Goal: Information Seeking & Learning: Find specific page/section

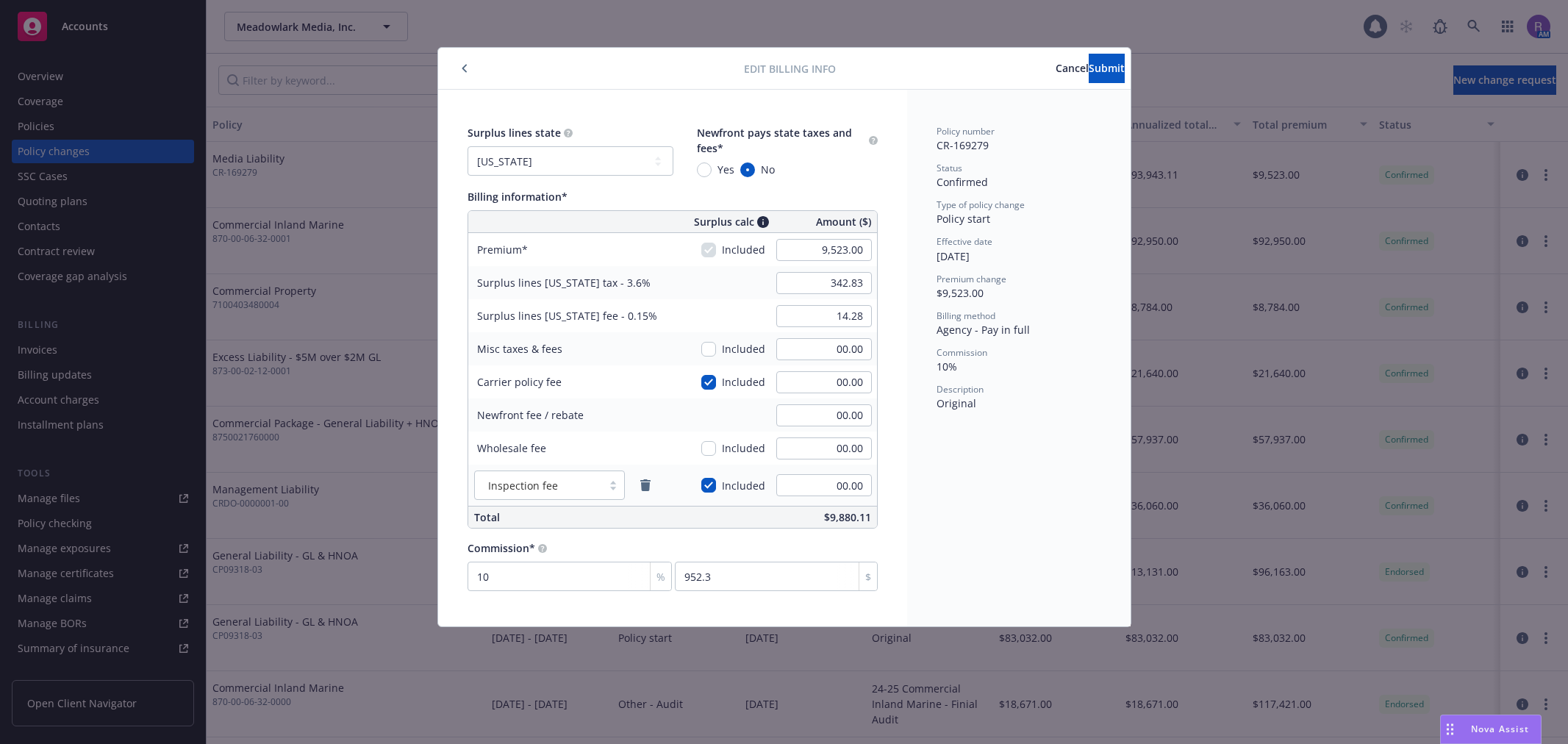
select select "NY"
click at [456, 64] on button "button" at bounding box center [464, 68] width 18 height 18
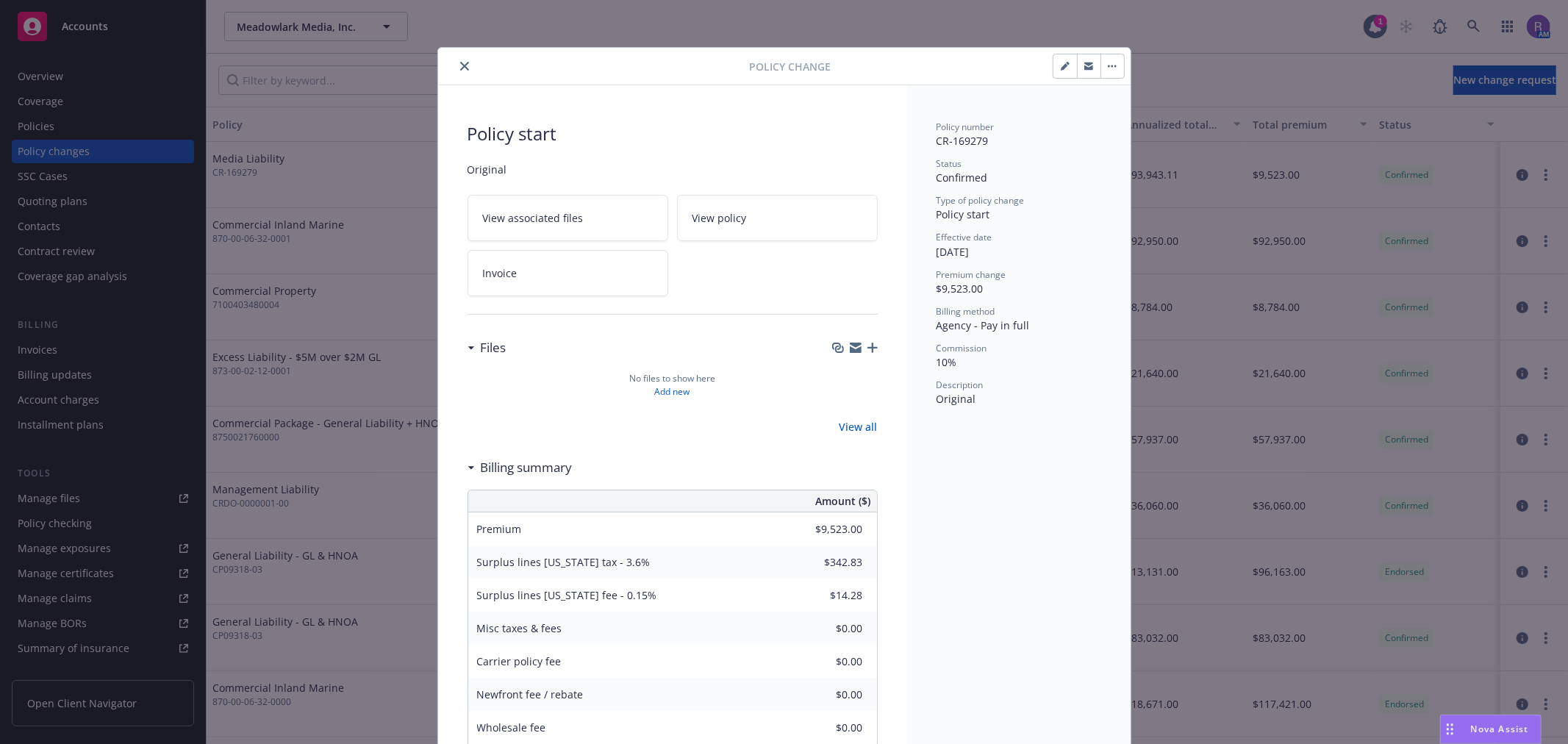
click at [455, 64] on button "close" at bounding box center [464, 66] width 18 height 18
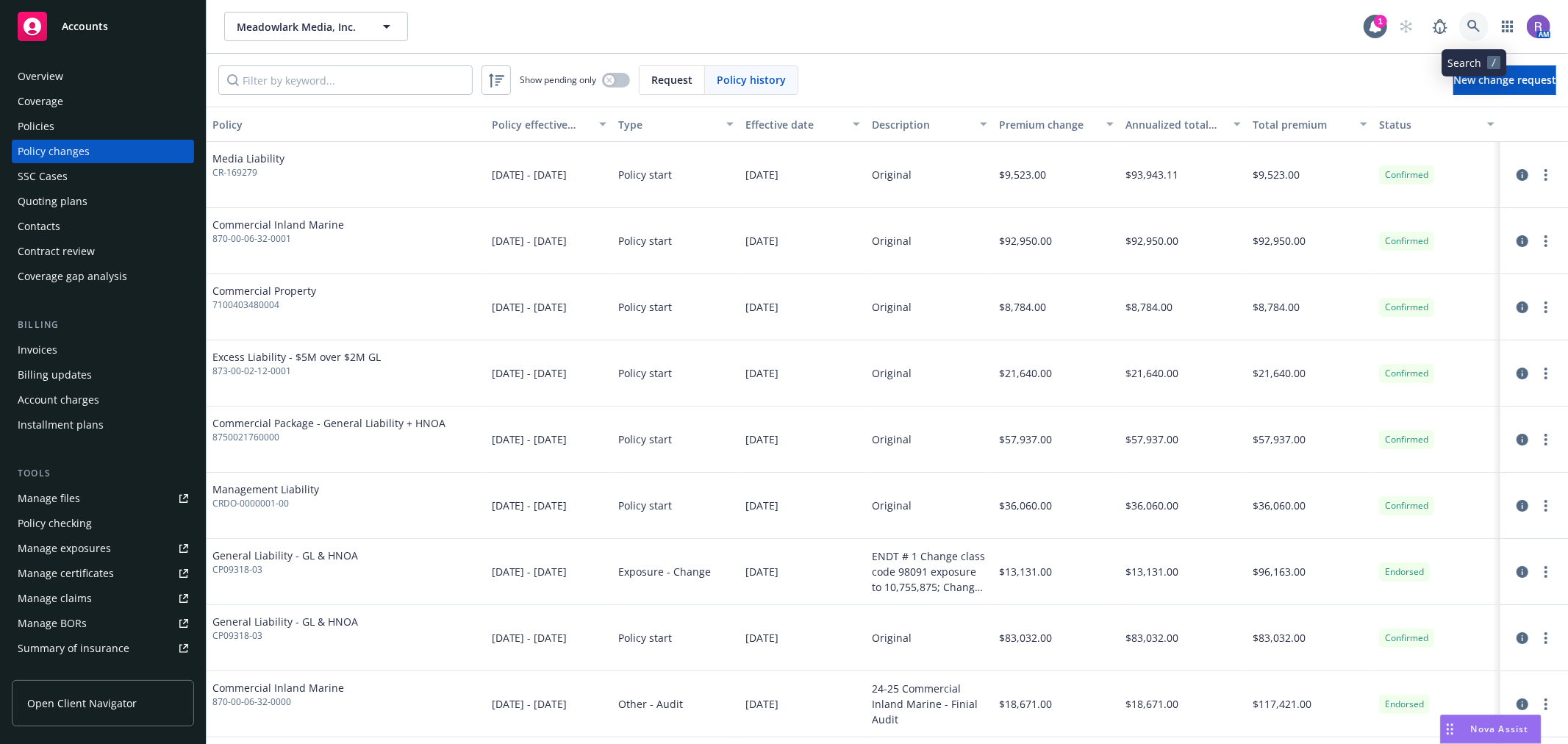
click at [1480, 26] on link at bounding box center [1474, 26] width 30 height 30
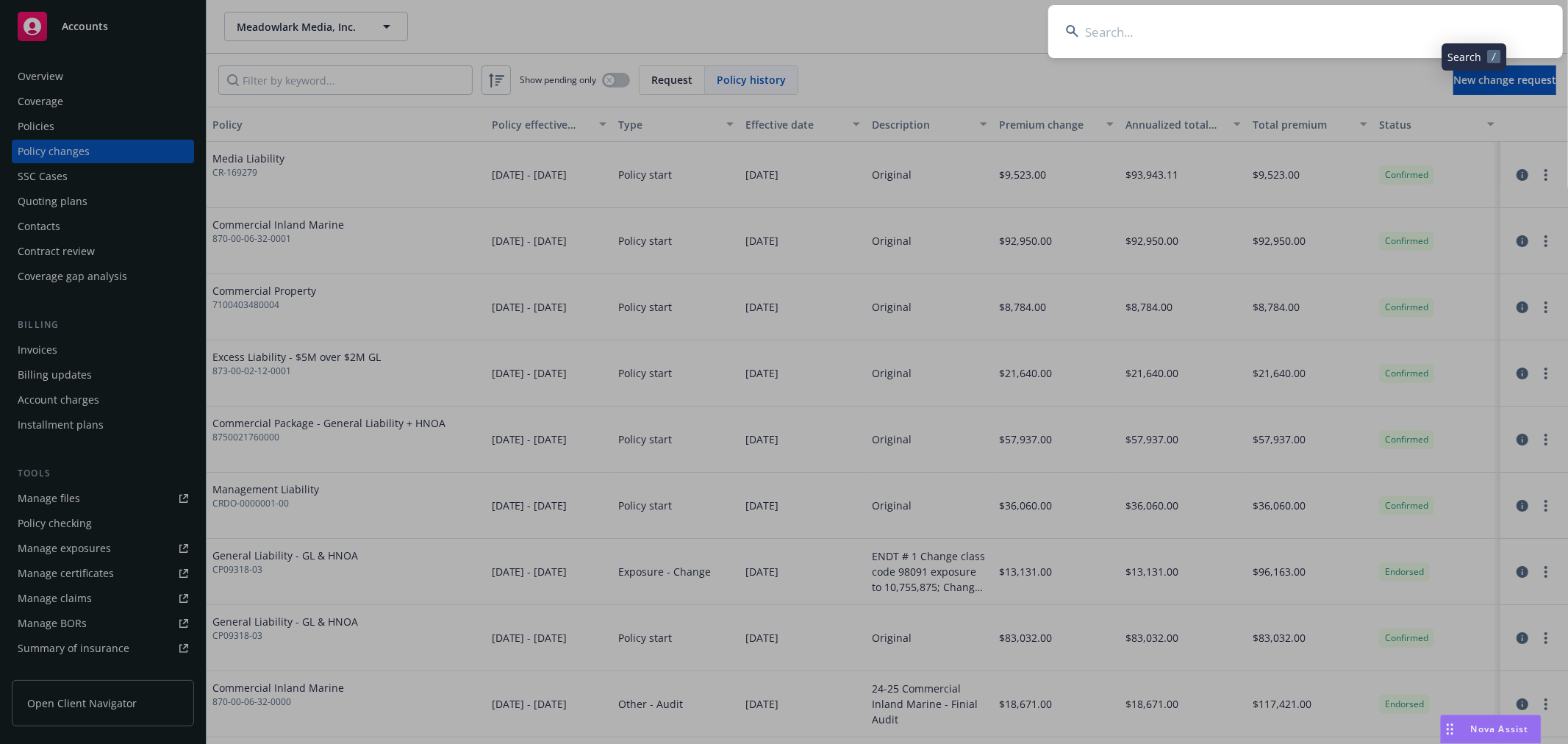
click at [1472, 33] on input at bounding box center [1305, 32] width 515 height 53
type input "[PERSON_NAME]"
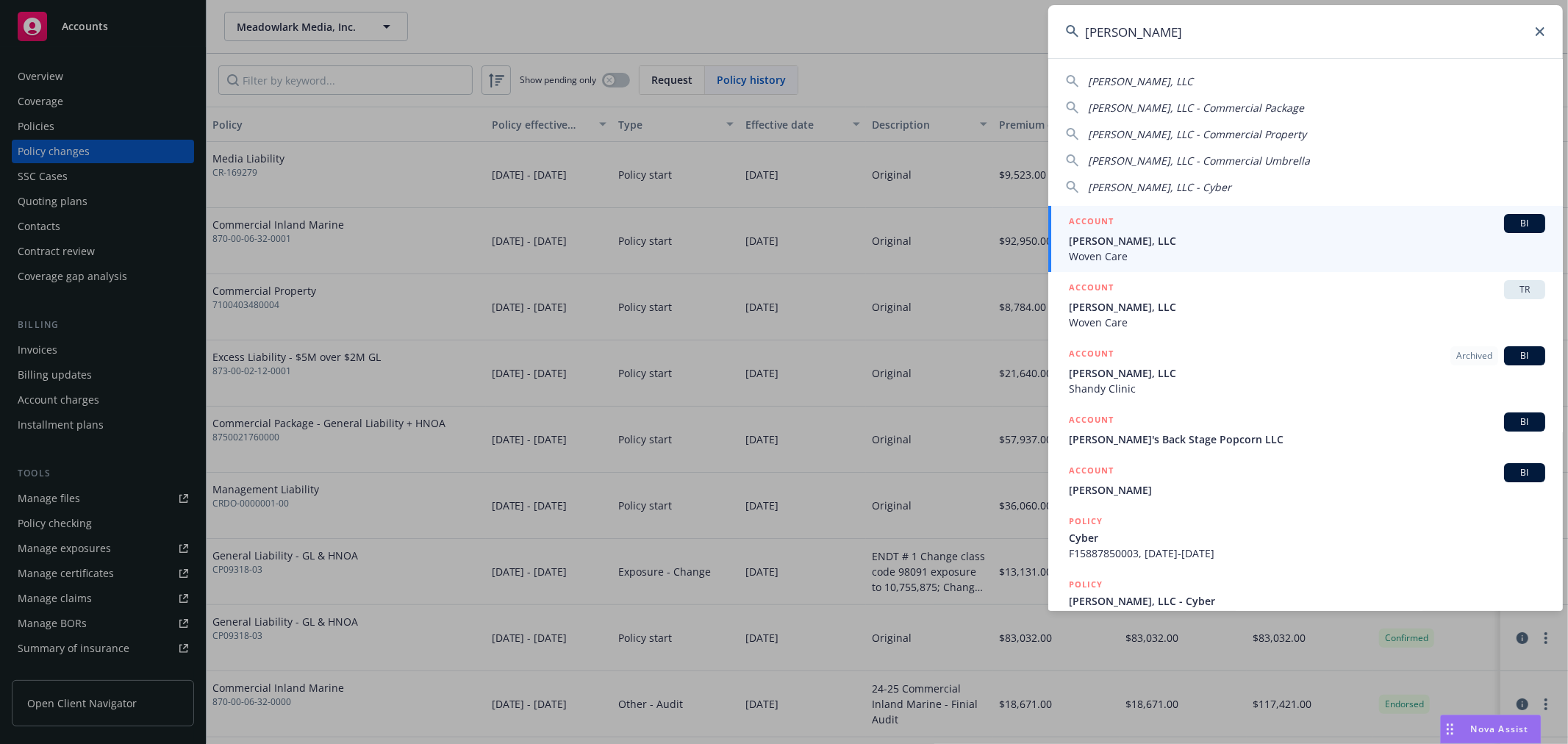
click at [1211, 233] on span "[PERSON_NAME], LLC" at bounding box center [1307, 241] width 476 height 16
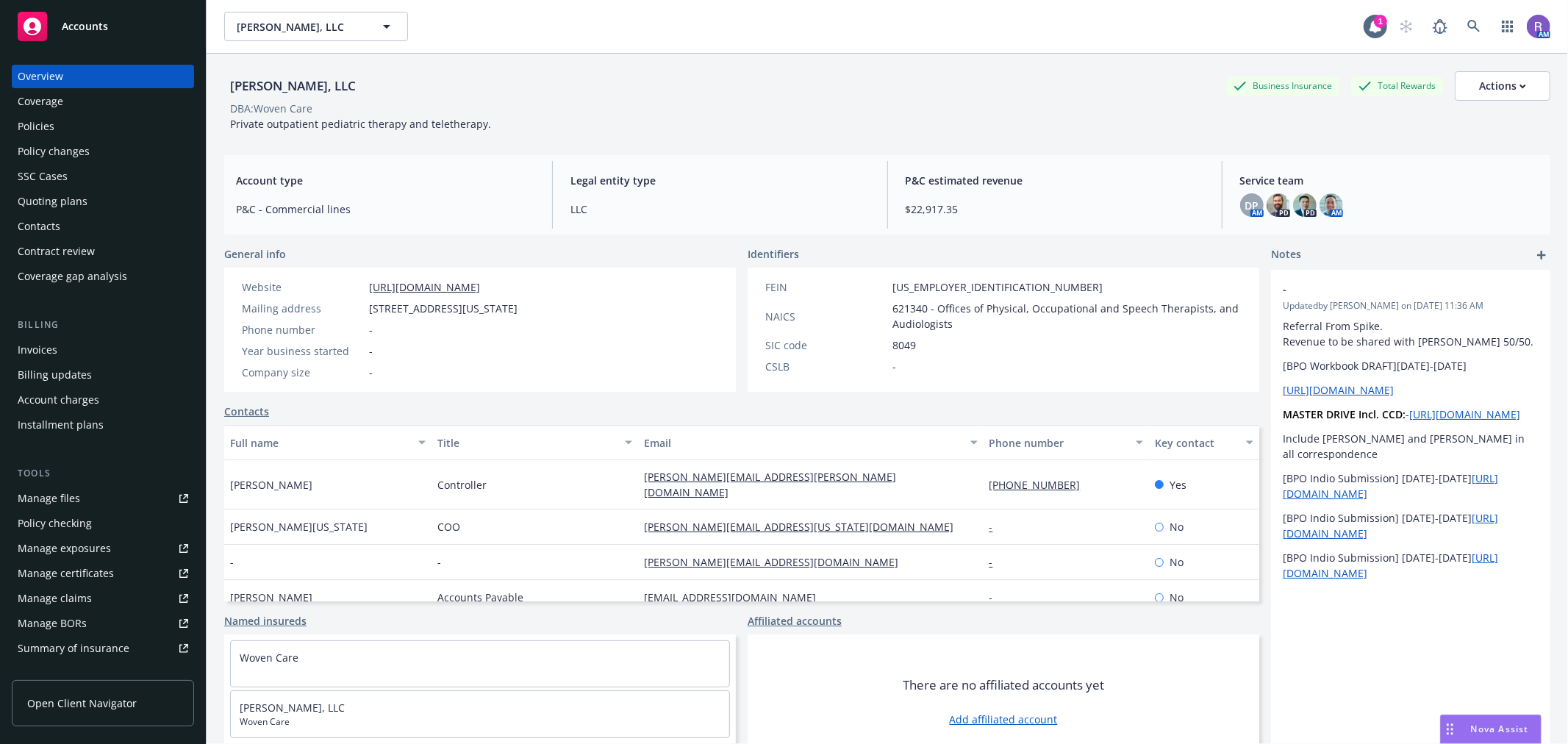
click at [59, 129] on div "Policies" at bounding box center [103, 126] width 171 height 23
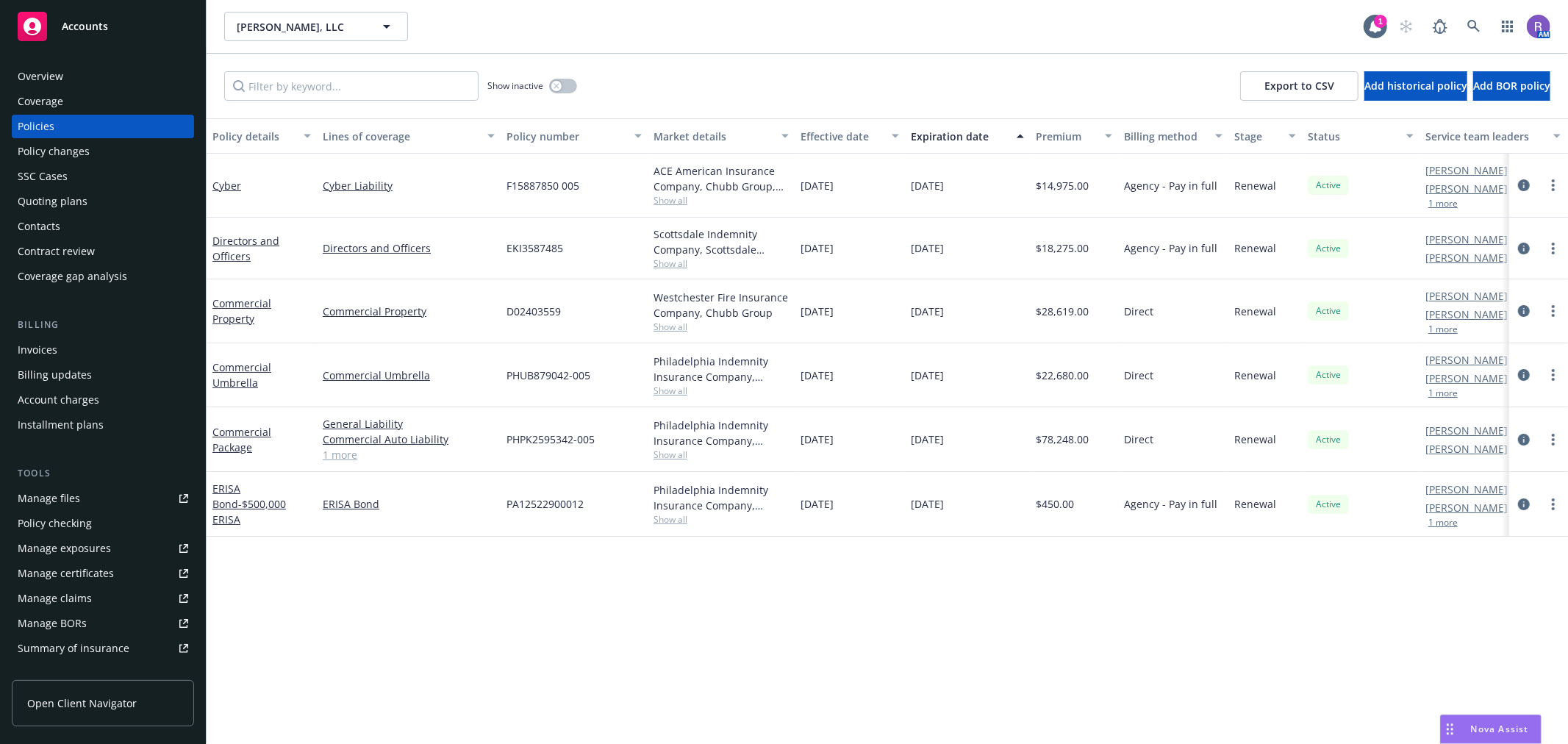
click at [673, 203] on span "Show all" at bounding box center [721, 200] width 135 height 12
click at [958, 572] on div "Policy details Lines of coverage Policy number Market details Effective date Ex…" at bounding box center [887, 431] width 1361 height 626
click at [1517, 189] on link "circleInformation" at bounding box center [1524, 185] width 18 height 18
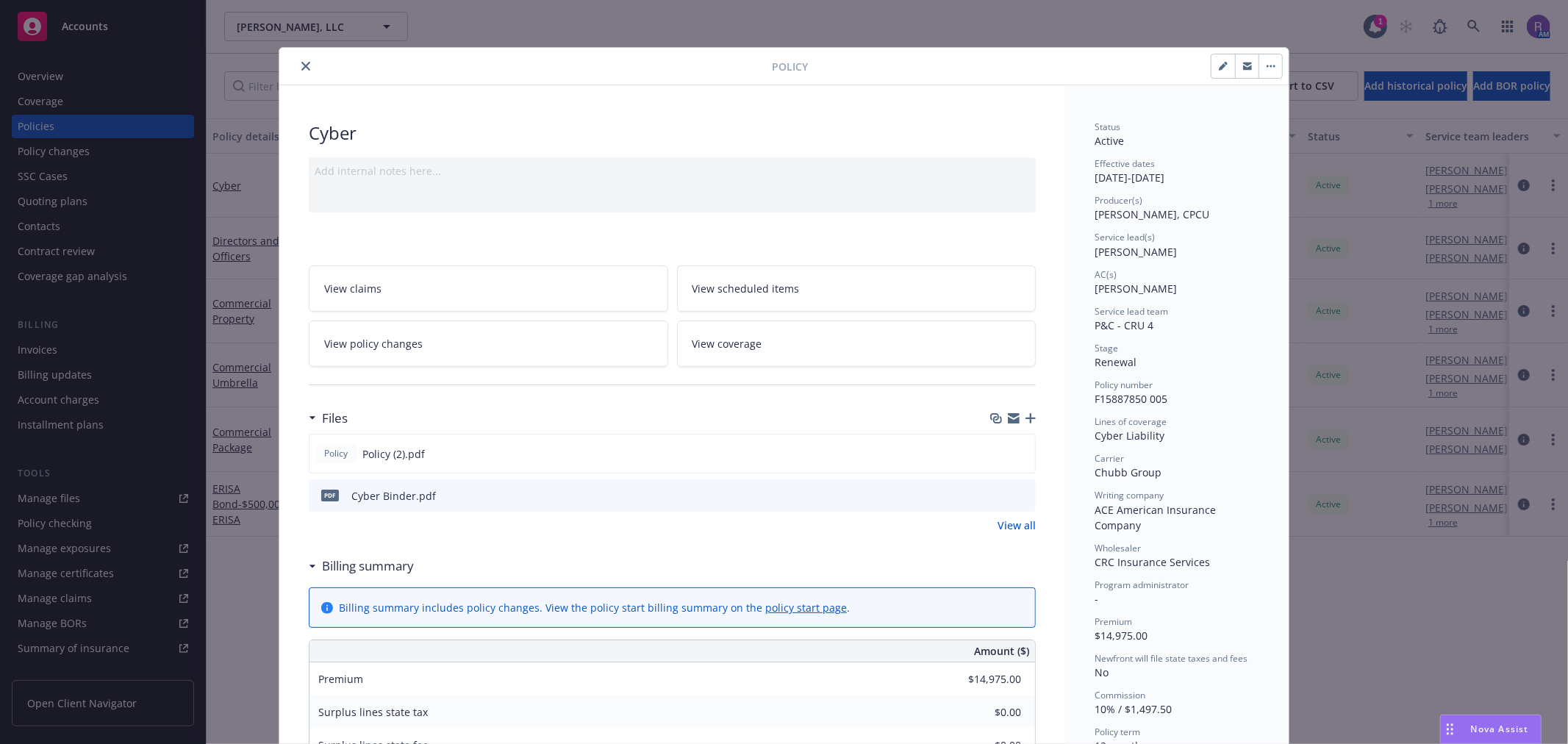
click at [301, 65] on icon "close" at bounding box center [305, 65] width 9 height 9
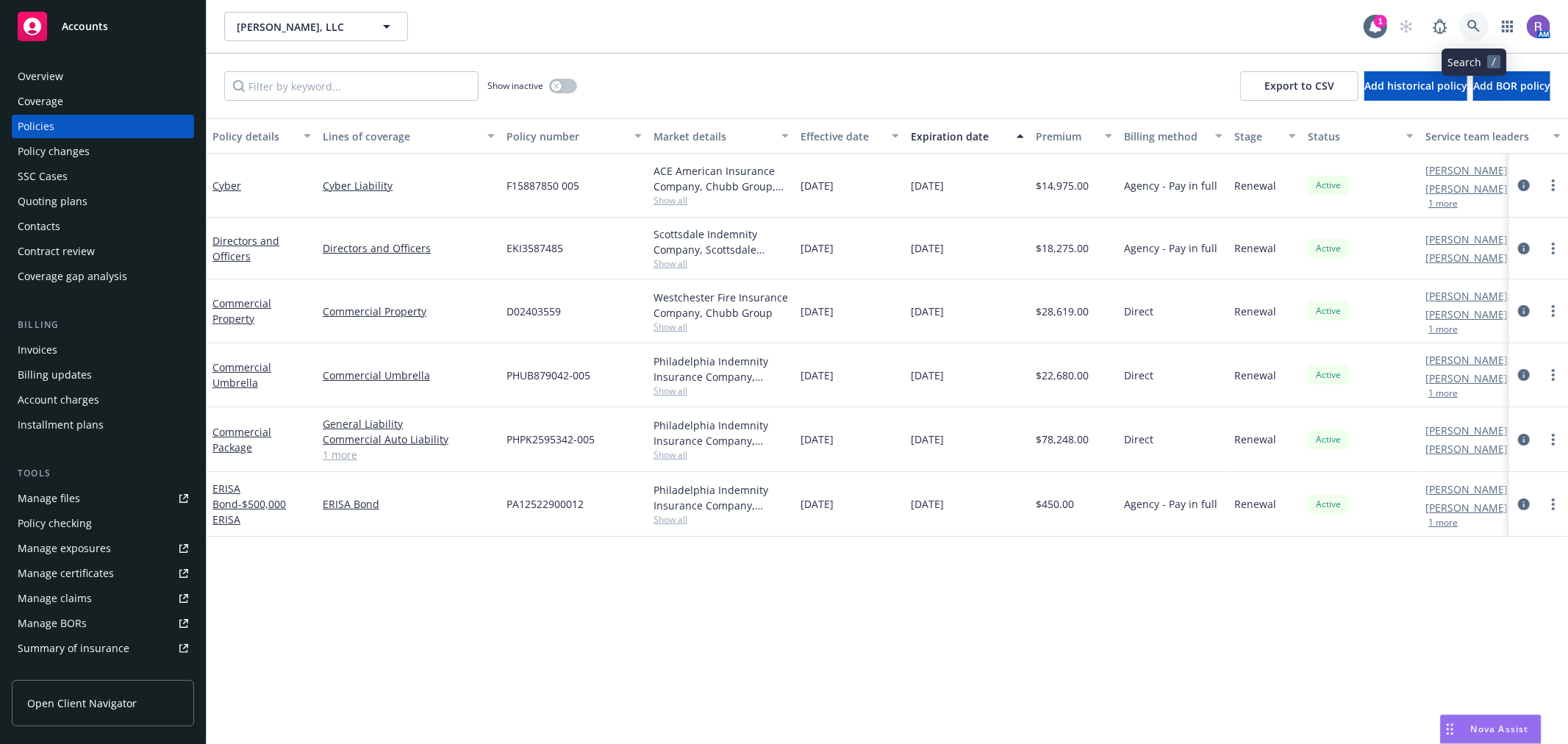
click at [1475, 22] on icon at bounding box center [1473, 26] width 12 height 12
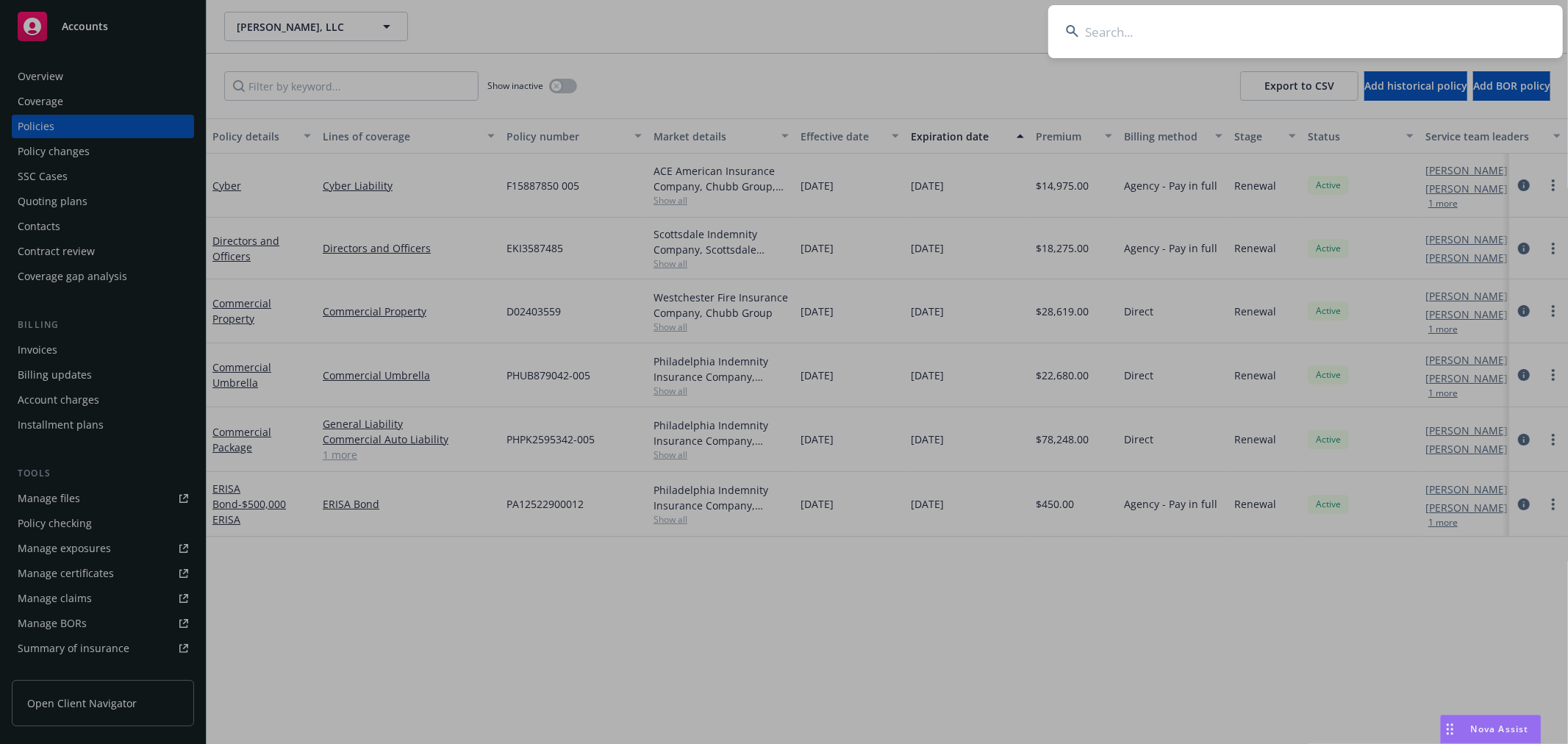
click at [1456, 24] on input at bounding box center [1305, 32] width 515 height 53
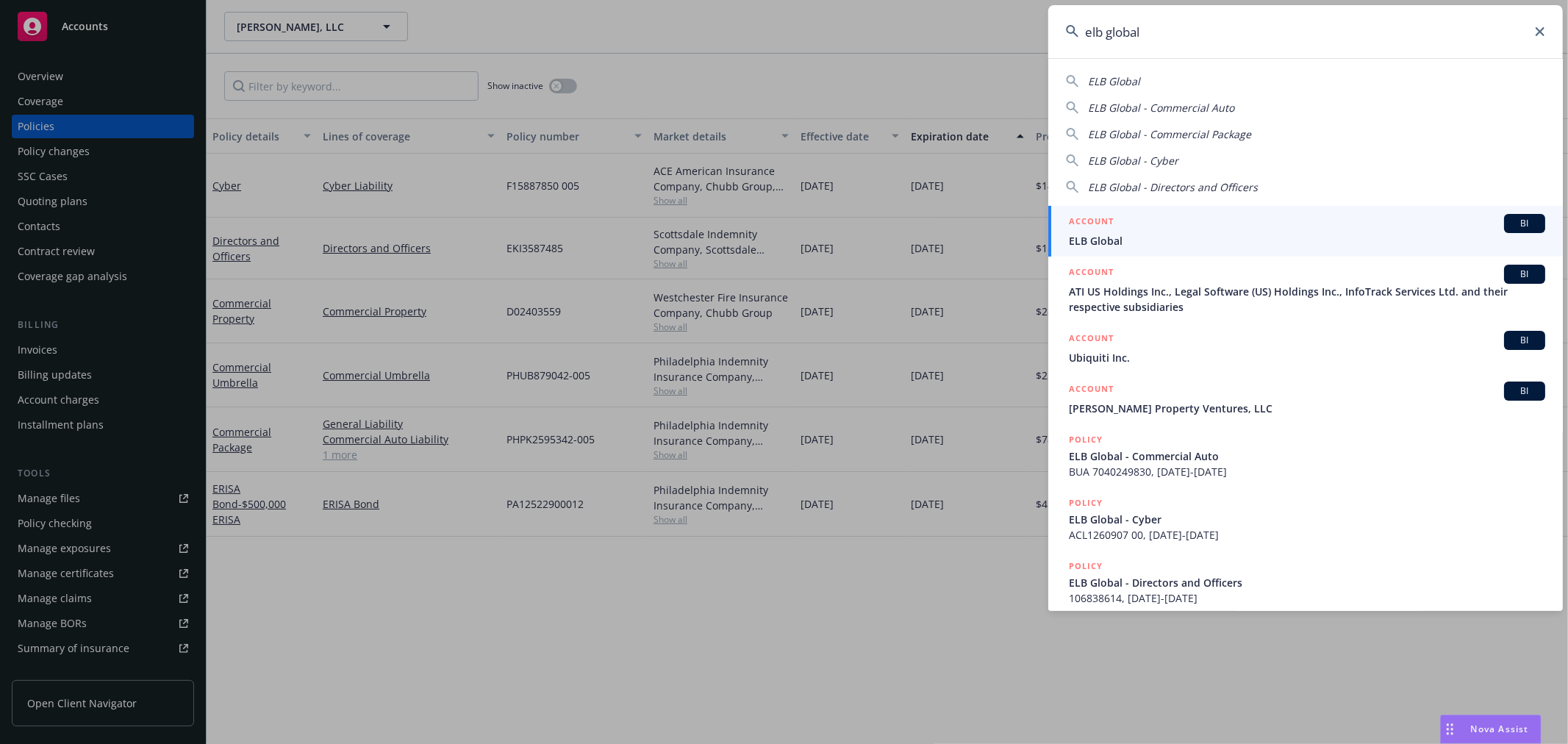
type input "elb global"
click at [1194, 222] on div "ACCOUNT BI" at bounding box center [1307, 224] width 476 height 19
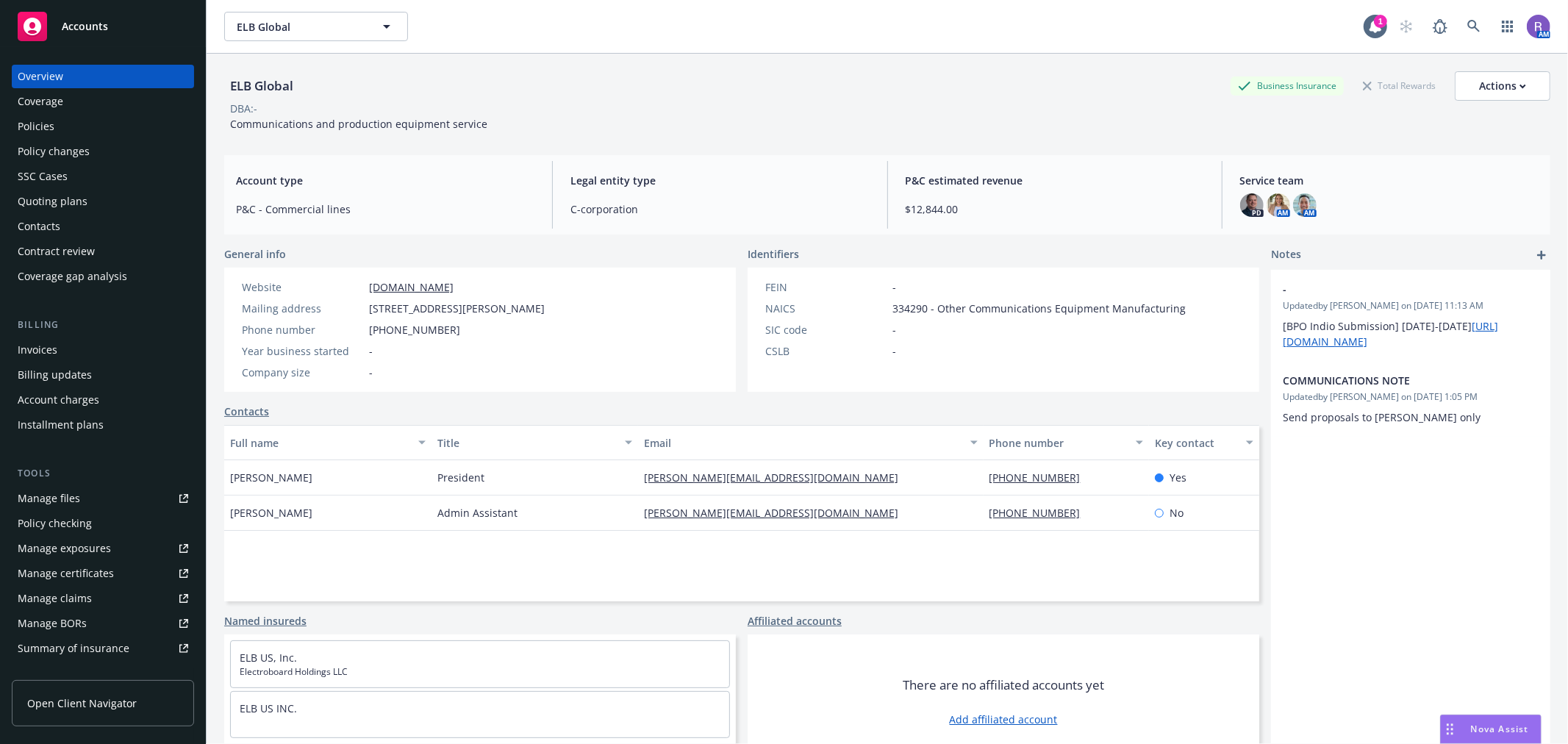
click at [778, 140] on div "ELB Global Business Insurance Total Rewards Actions DBA: - Communications and p…" at bounding box center [887, 98] width 1326 height 90
click at [97, 131] on div "Policies" at bounding box center [103, 126] width 171 height 23
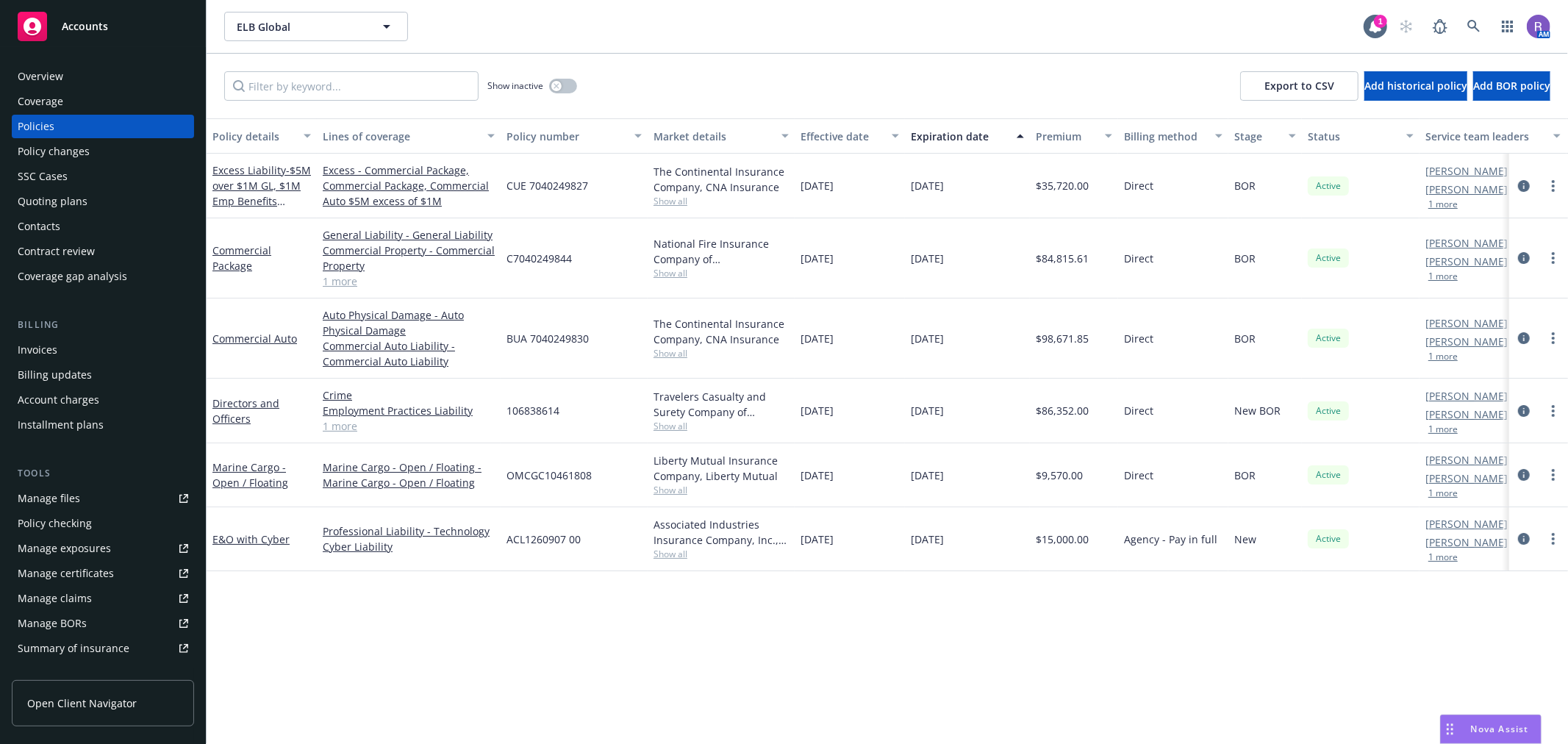
click at [1497, 261] on div "[PERSON_NAME] AM" at bounding box center [1477, 262] width 103 height 16
